Goal: Find specific page/section

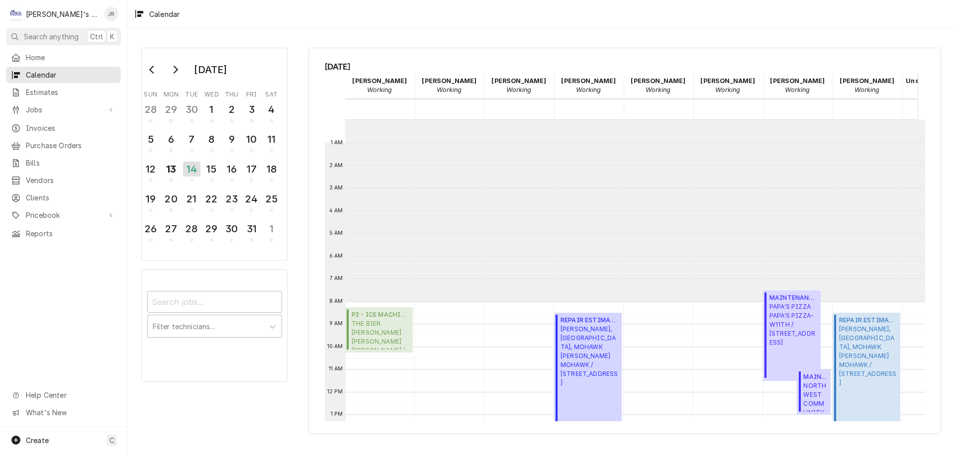
scroll to position [181, 0]
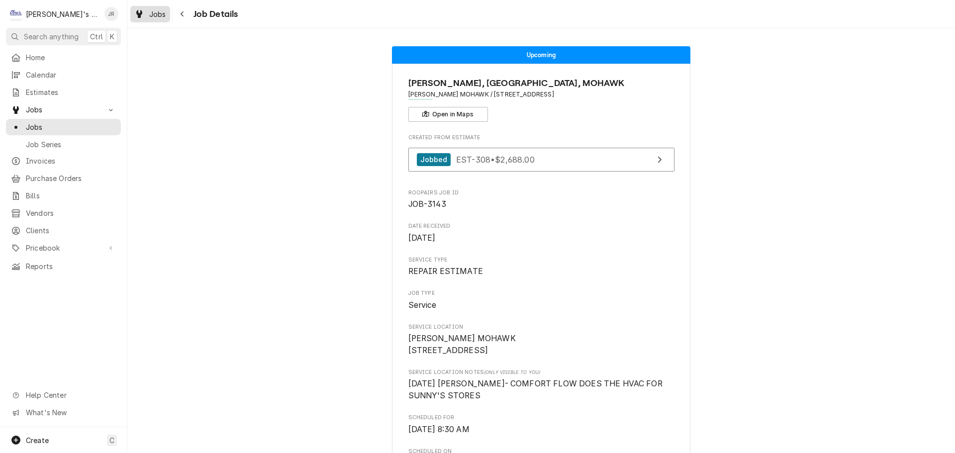
click at [153, 15] on span "Jobs" at bounding box center [157, 14] width 17 height 10
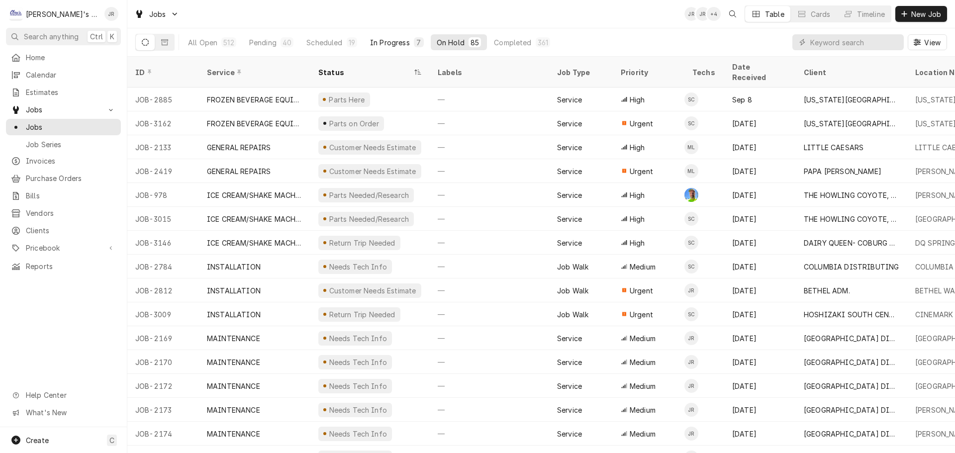
click at [370, 42] on div "In Progress" at bounding box center [390, 42] width 40 height 10
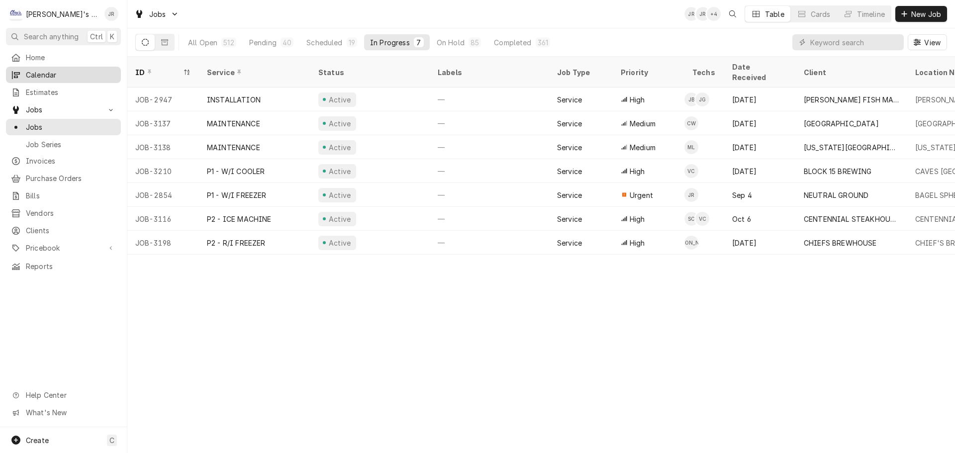
click at [79, 70] on span "Calendar" at bounding box center [71, 75] width 90 height 10
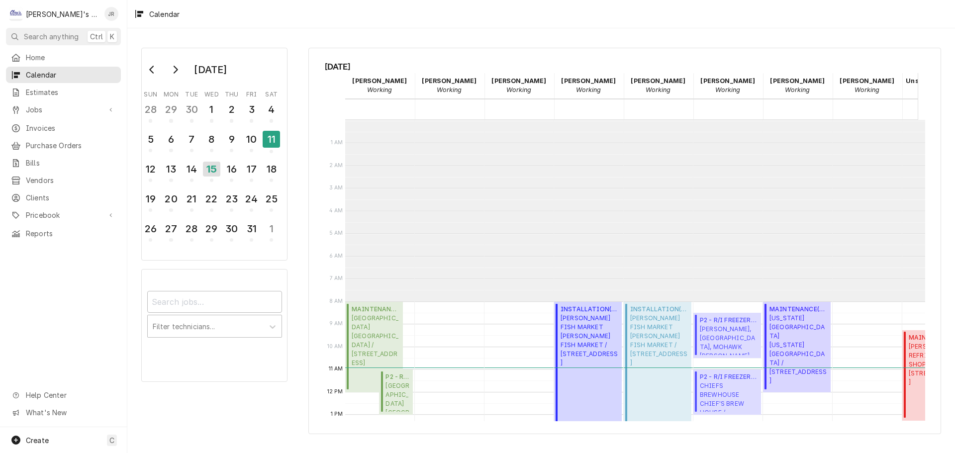
scroll to position [181, 0]
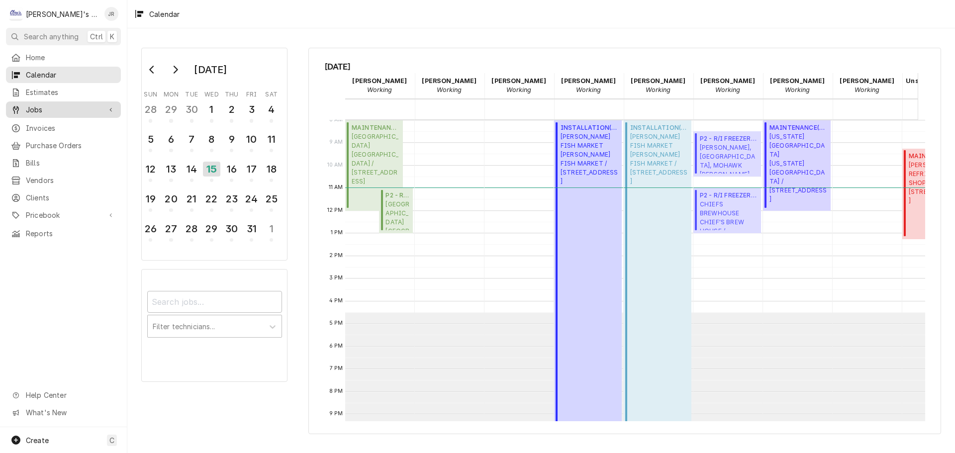
click at [76, 106] on span "Jobs" at bounding box center [63, 109] width 75 height 10
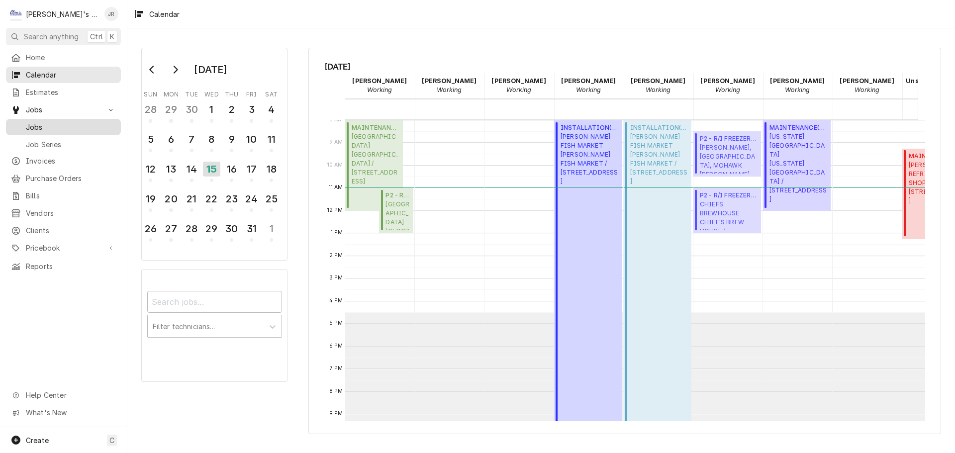
click at [74, 122] on span "Jobs" at bounding box center [71, 127] width 90 height 10
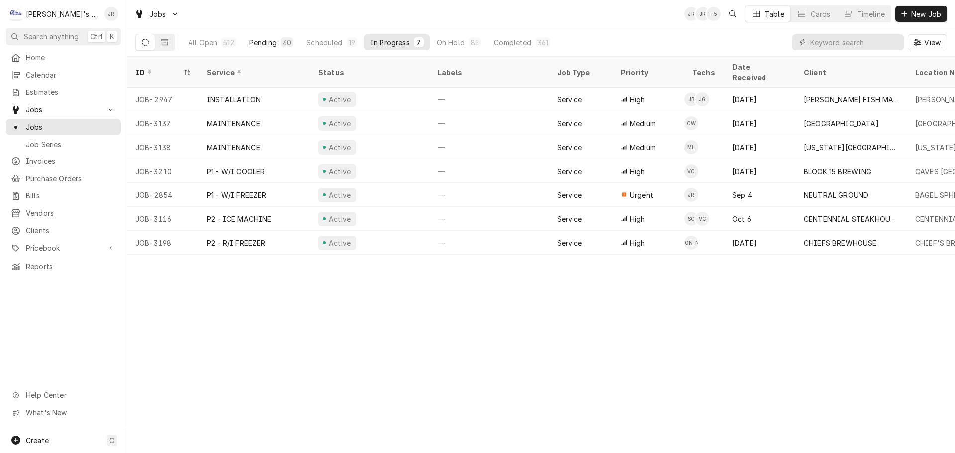
click at [282, 43] on div "40" at bounding box center [286, 42] width 9 height 10
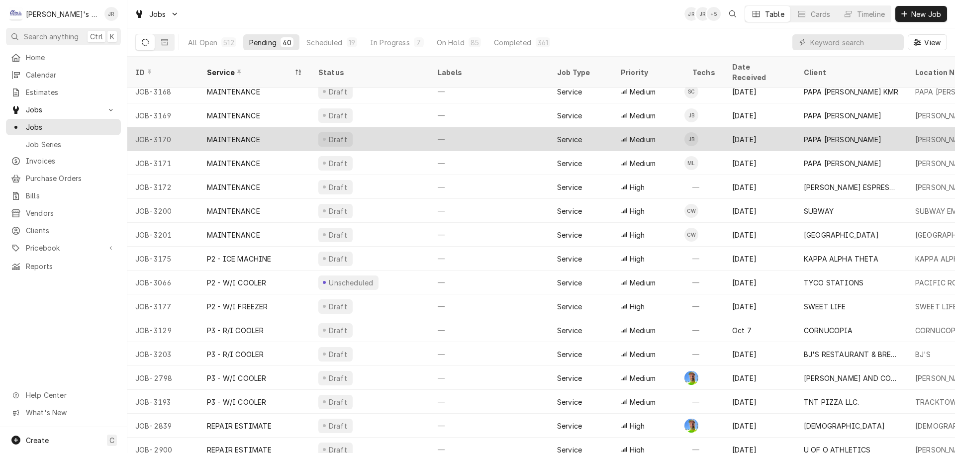
scroll to position [585, 0]
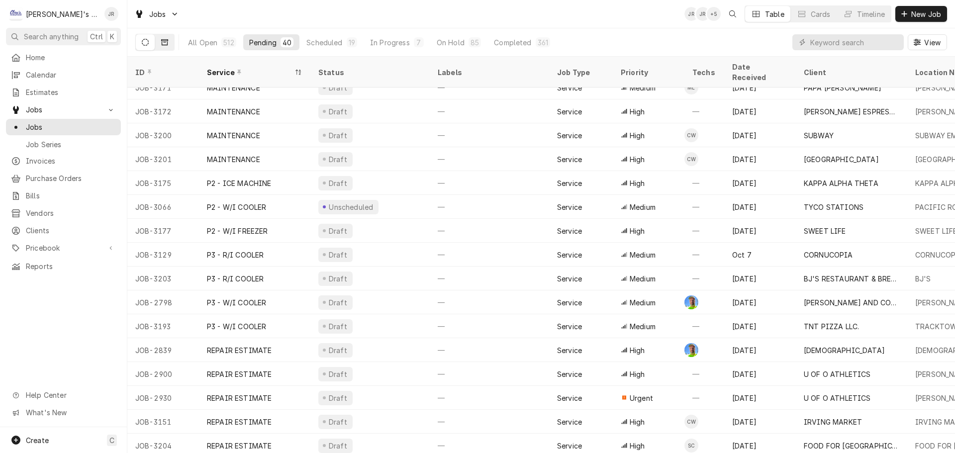
click at [171, 42] on button "Dynamic Content Wrapper" at bounding box center [164, 42] width 19 height 16
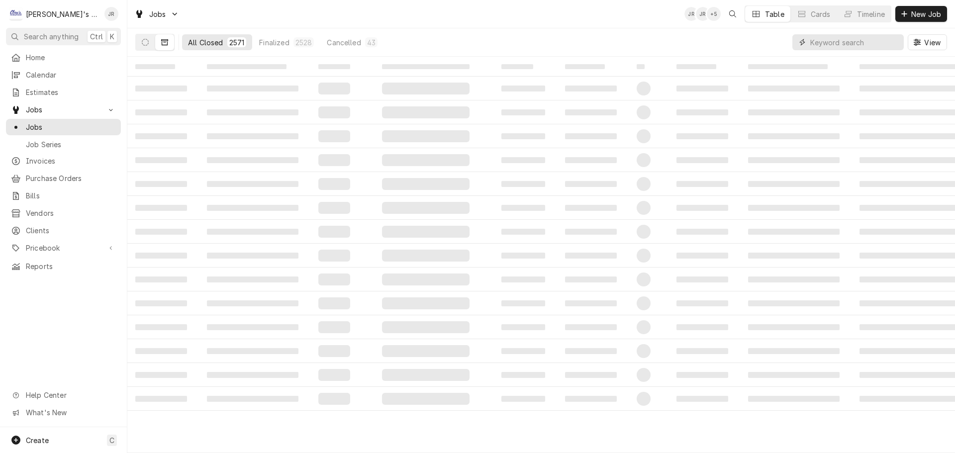
click at [827, 47] on input "Dynamic Content Wrapper" at bounding box center [854, 42] width 89 height 16
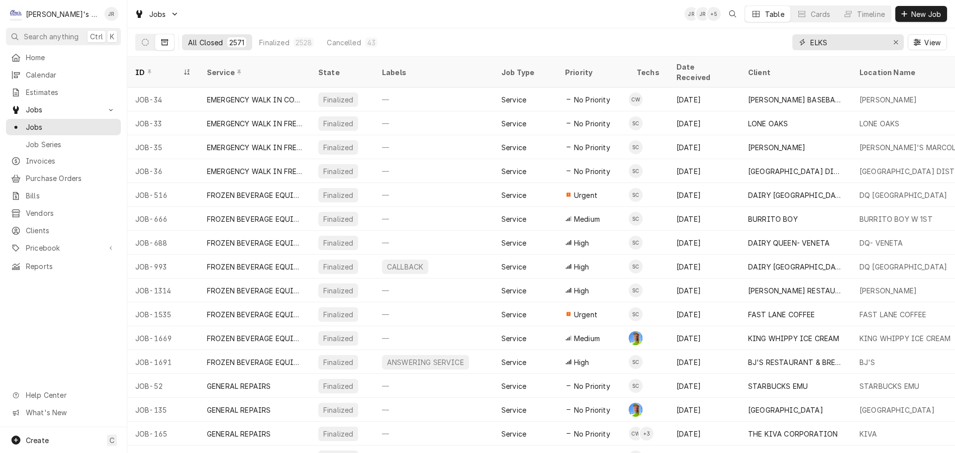
type input "ELKS"
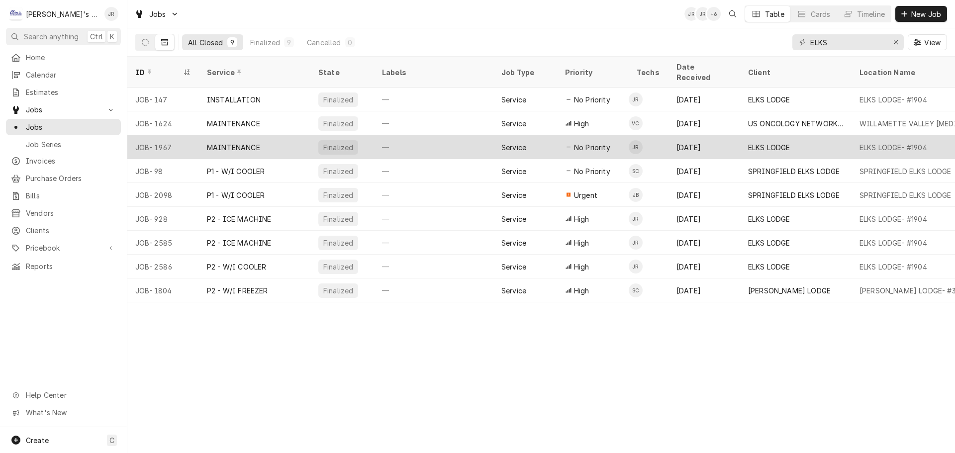
click at [460, 141] on div "—" at bounding box center [433, 147] width 119 height 24
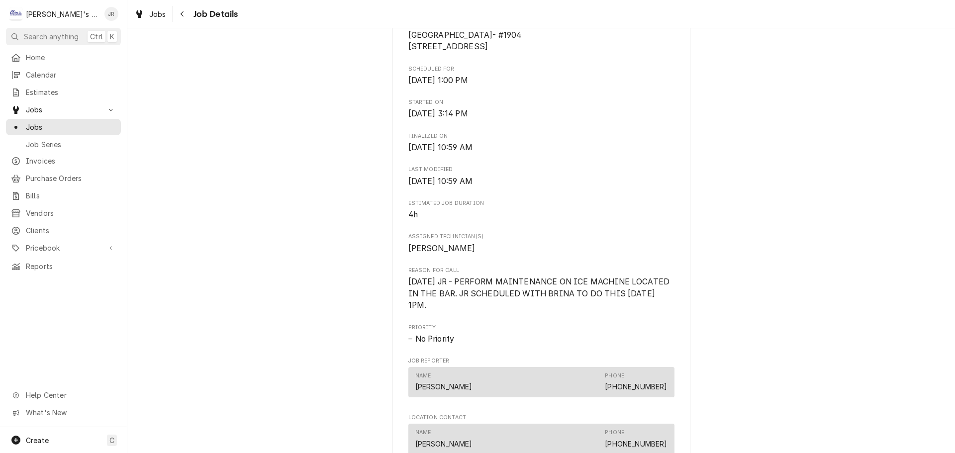
scroll to position [348, 0]
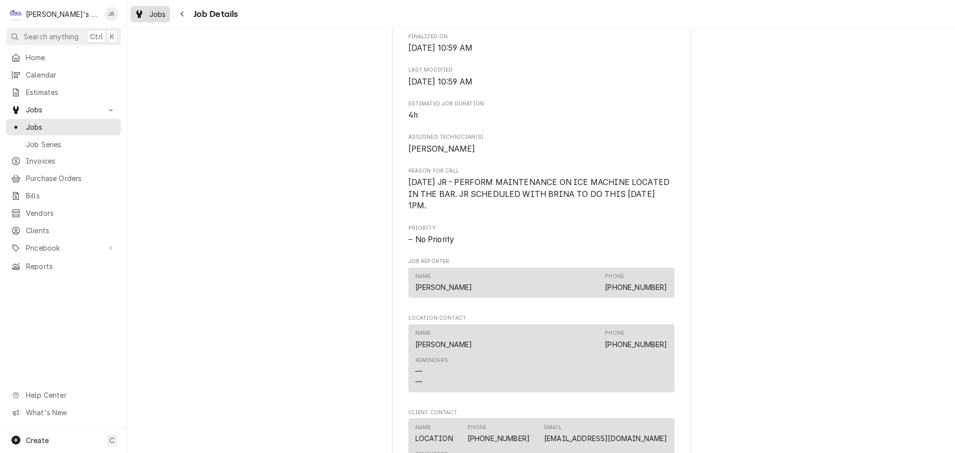
click at [150, 15] on span "Jobs" at bounding box center [157, 14] width 17 height 10
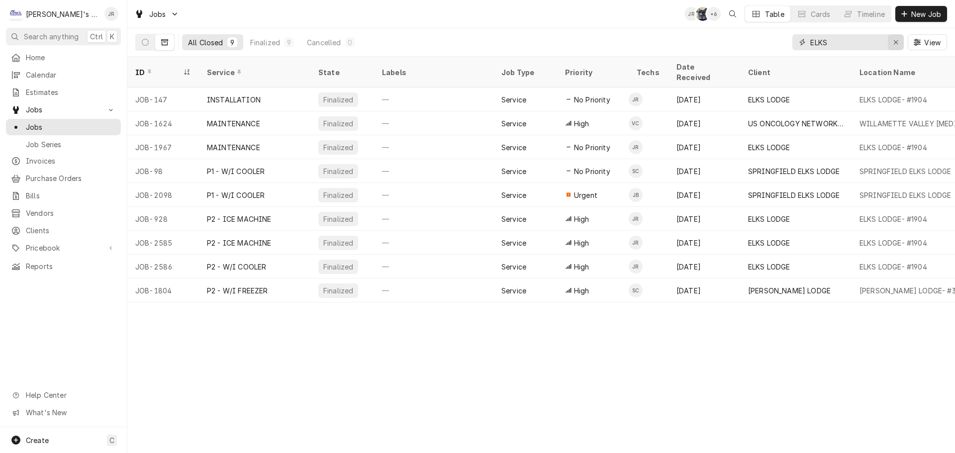
click at [897, 41] on icon "Erase input" at bounding box center [896, 42] width 4 height 4
